Goal: Task Accomplishment & Management: Use online tool/utility

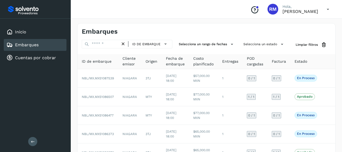
scroll to position [130, 0]
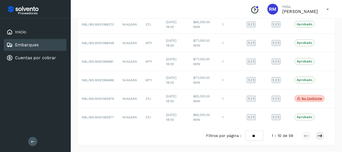
click at [33, 46] on link "Embarques" at bounding box center [27, 44] width 24 height 5
click at [31, 141] on icon at bounding box center [33, 141] width 4 height 4
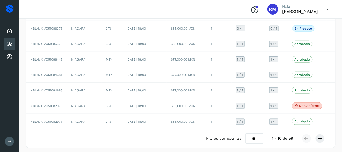
click at [10, 141] on icon at bounding box center [10, 141] width 4 height 4
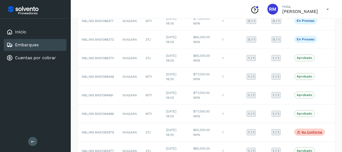
click at [36, 44] on link "Embarques" at bounding box center [27, 44] width 24 height 5
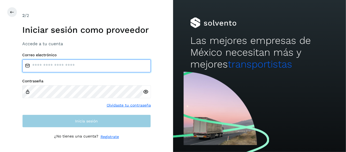
type input "**********"
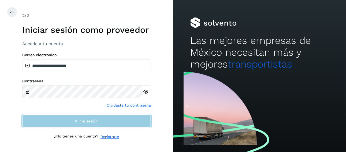
click at [84, 122] on span "Inicia sesión" at bounding box center [86, 121] width 23 height 4
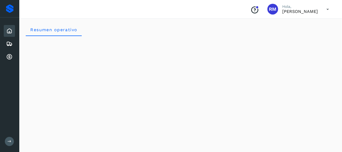
click at [12, 141] on button at bounding box center [9, 141] width 9 height 9
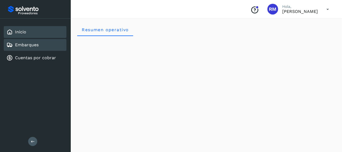
click at [41, 43] on div "Embarques" at bounding box center [35, 45] width 63 height 12
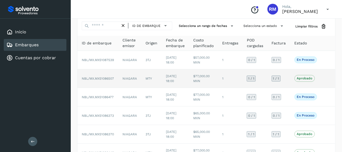
scroll to position [27, 0]
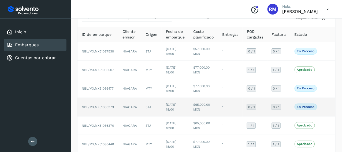
click at [101, 106] on span "NBL/MX.MX51086373" at bounding box center [98, 107] width 32 height 4
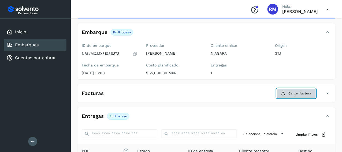
click at [300, 91] on span "Cargar factura" at bounding box center [300, 93] width 23 height 5
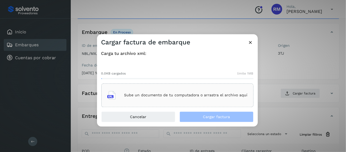
click at [155, 93] on p "Sube un documento de tu computadora o arrastra el archivo aquí" at bounding box center [185, 95] width 123 height 5
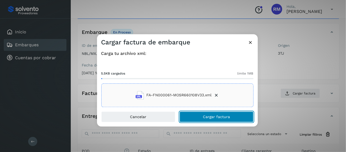
click at [196, 115] on button "Cargar factura" at bounding box center [217, 116] width 74 height 11
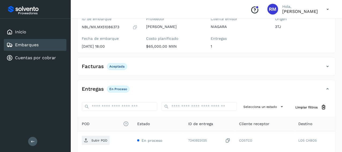
scroll to position [54, 0]
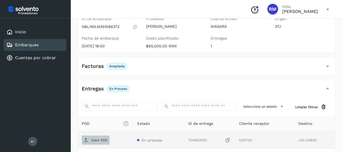
click at [91, 138] on span "Subir POD" at bounding box center [96, 139] width 28 height 9
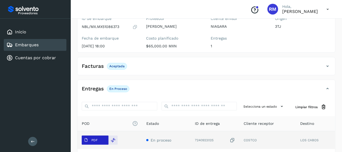
click at [90, 141] on span "PDF" at bounding box center [91, 139] width 18 height 9
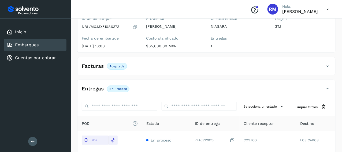
scroll to position [80, 0]
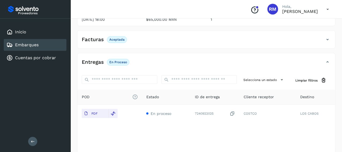
click at [42, 43] on div "Embarques" at bounding box center [35, 45] width 63 height 12
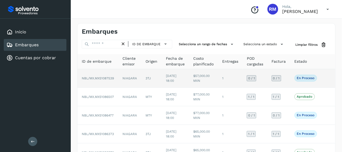
click at [109, 78] on span "NBL/MX.MX51087539" at bounding box center [98, 78] width 32 height 4
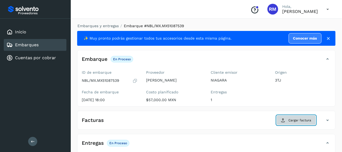
click at [293, 121] on span "Cargar factura" at bounding box center [300, 119] width 23 height 5
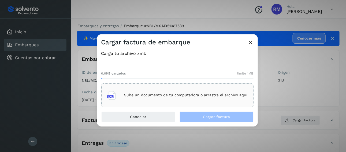
click at [127, 96] on p "Sube un documento de tu computadora o arrastra el archivo aquí" at bounding box center [185, 95] width 123 height 5
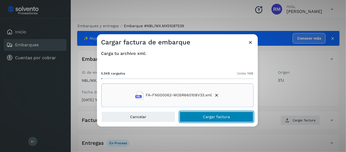
click at [205, 115] on span "Cargar factura" at bounding box center [216, 117] width 27 height 4
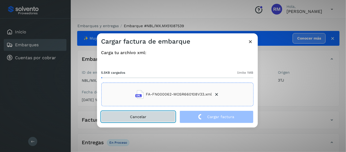
click at [154, 116] on button "Cancelar" at bounding box center [138, 116] width 74 height 11
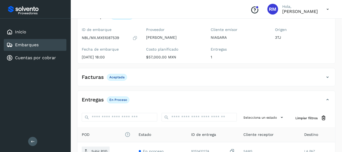
scroll to position [54, 0]
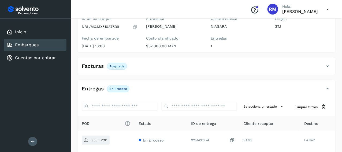
click at [96, 139] on p "Subir POD" at bounding box center [99, 140] width 16 height 4
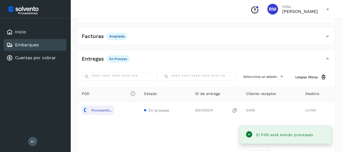
scroll to position [75, 0]
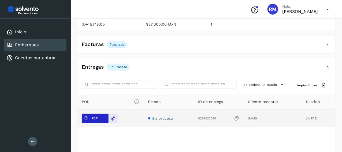
click at [97, 119] on p "PDF" at bounding box center [94, 118] width 6 height 4
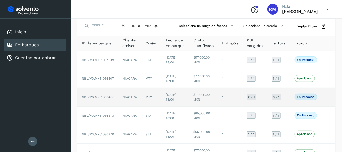
scroll to position [27, 0]
